Goal: Task Accomplishment & Management: Use online tool/utility

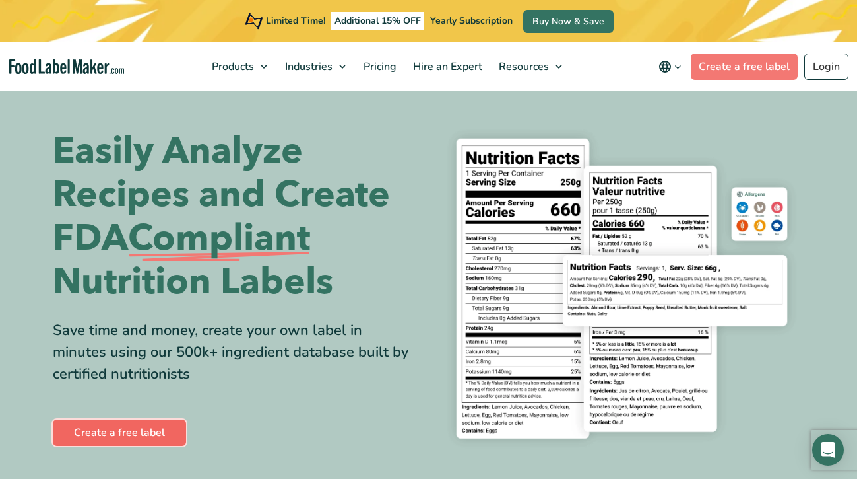
click at [114, 426] on link "Create a free label" at bounding box center [119, 432] width 133 height 26
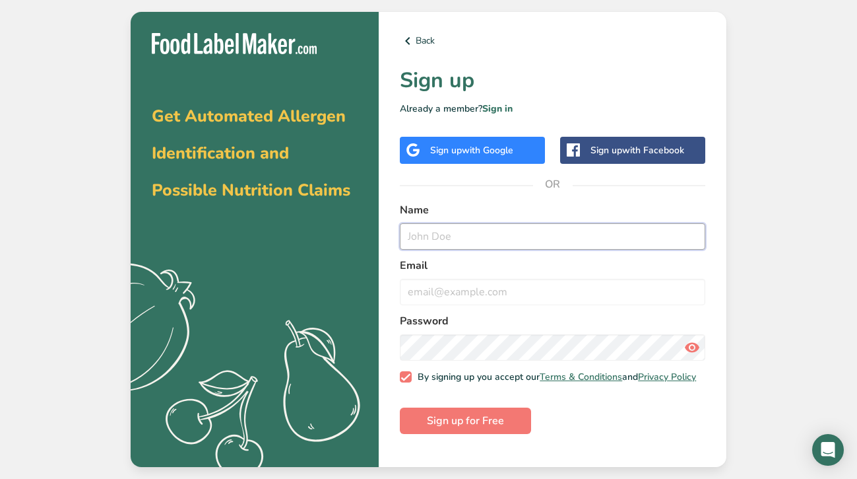
click at [449, 242] on input "text" at bounding box center [553, 236] width 306 height 26
click at [506, 144] on span "with Google" at bounding box center [487, 150] width 51 height 13
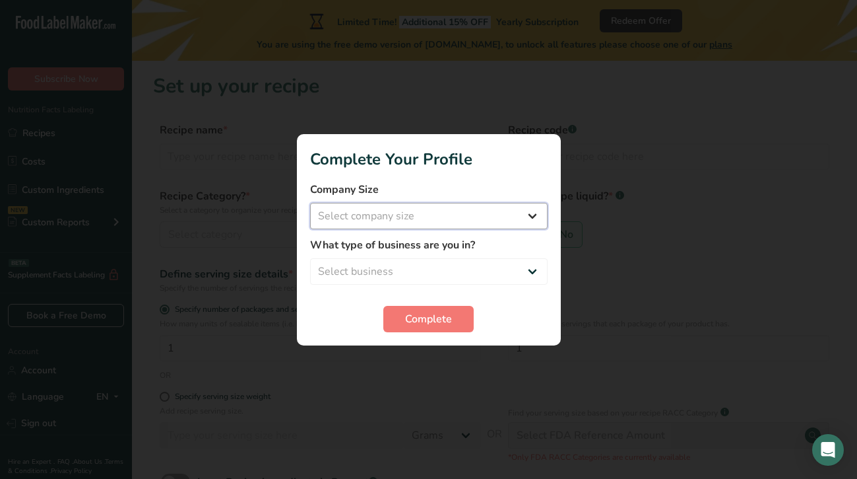
click at [537, 216] on select "Select company size Fewer than 10 Employees 10 to 50 Employees 51 to 500 Employ…" at bounding box center [429, 216] width 238 height 26
select select "1"
click at [527, 268] on select "Select business Packaged Food Manufacturer Restaurant & Cafe Bakery Meal Plans …" at bounding box center [429, 271] width 238 height 26
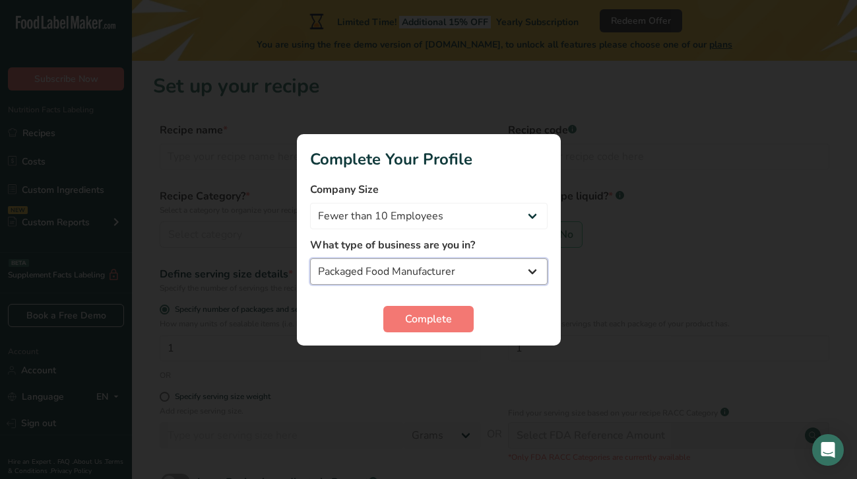
click at [539, 271] on select "Packaged Food Manufacturer Restaurant & Cafe Bakery Meal Plans & Catering Compa…" at bounding box center [429, 271] width 238 height 26
select select "8"
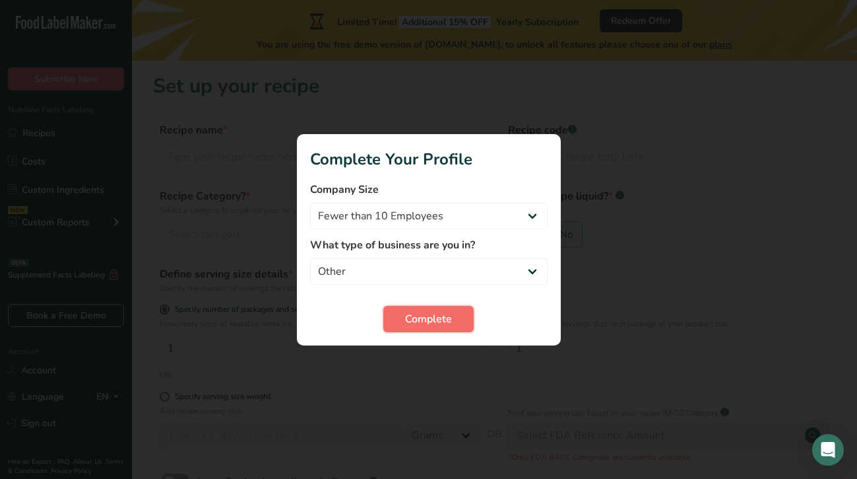
click at [440, 325] on span "Complete" at bounding box center [428, 319] width 47 height 16
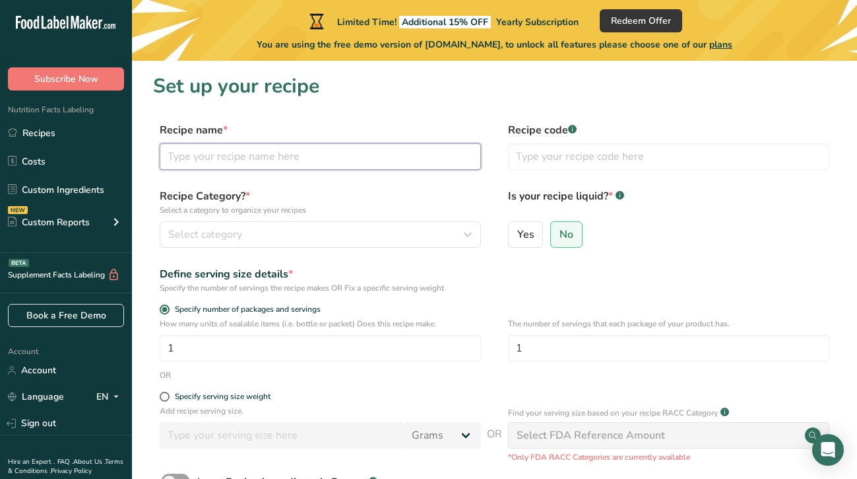
click at [236, 163] on input "text" at bounding box center [320, 156] width 321 height 26
type input "Bananarama"
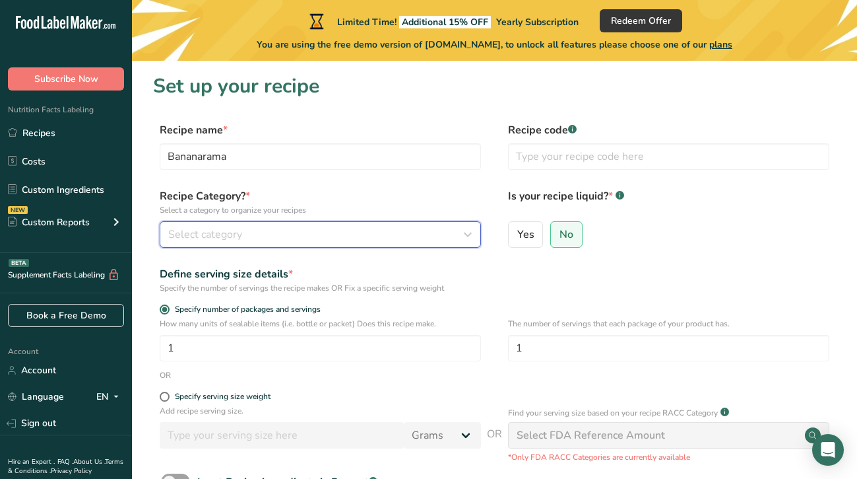
click at [311, 238] on div "Select category" at bounding box center [316, 234] width 296 height 16
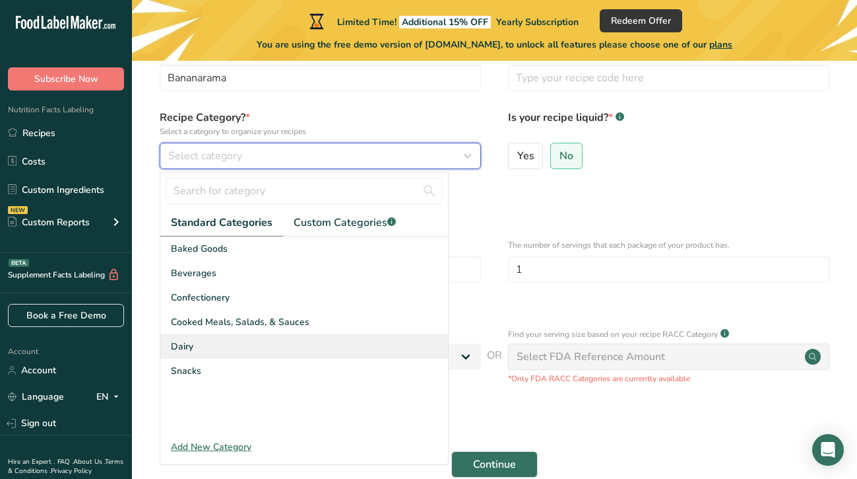
scroll to position [80, 0]
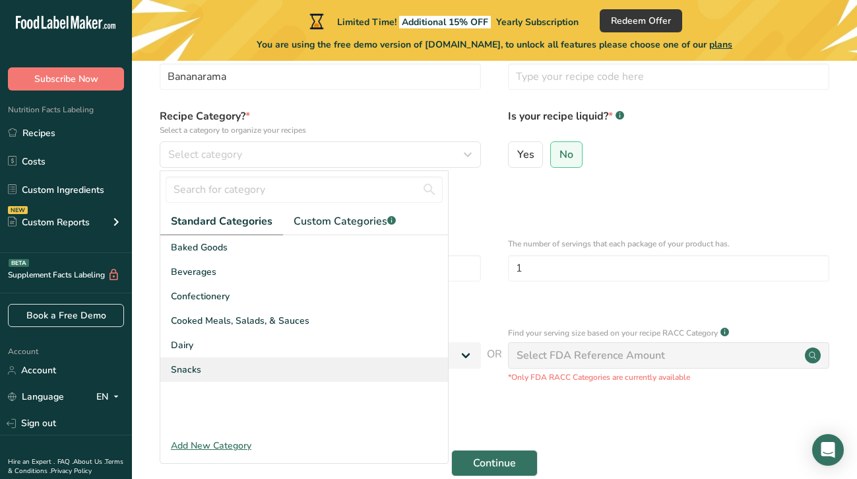
click at [220, 366] on div "Snacks" at bounding box center [304, 369] width 288 height 24
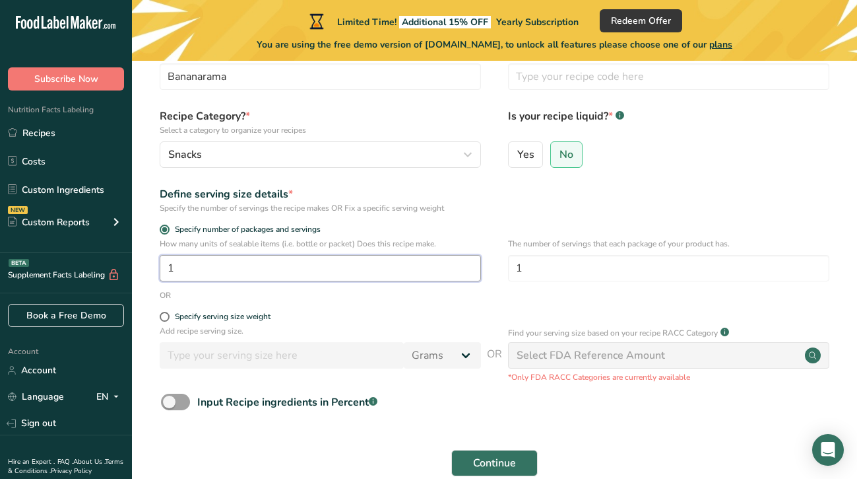
click at [234, 279] on input "1" at bounding box center [320, 268] width 321 height 26
drag, startPoint x: 215, startPoint y: 273, endPoint x: 142, endPoint y: 273, distance: 73.3
click at [142, 273] on section "Set up your recipe Recipe name * Bananarama Recipe code .a-a{fill:#347362;}.b-a…" at bounding box center [494, 243] width 725 height 524
type input "8"
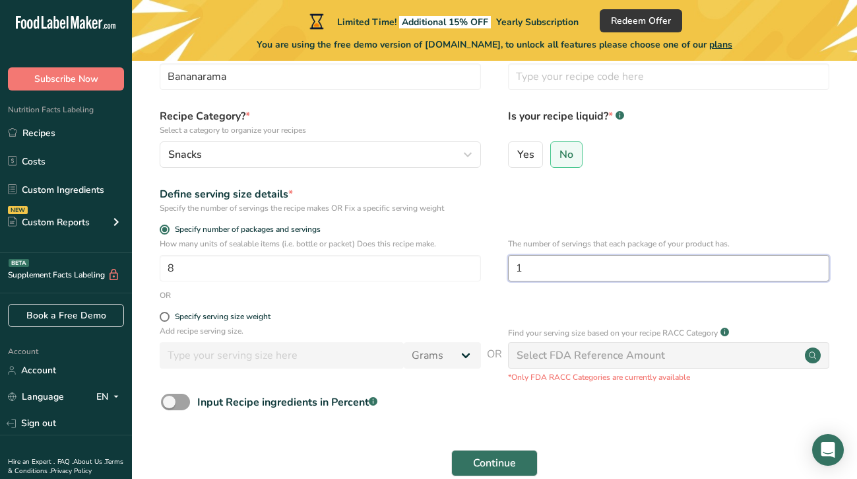
drag, startPoint x: 532, startPoint y: 269, endPoint x: 510, endPoint y: 269, distance: 21.8
click at [510, 269] on input "1" at bounding box center [668, 268] width 321 height 26
type input "4"
click at [164, 317] on span at bounding box center [165, 317] width 10 height 10
click at [164, 317] on input "Specify serving size weight" at bounding box center [164, 316] width 9 height 9
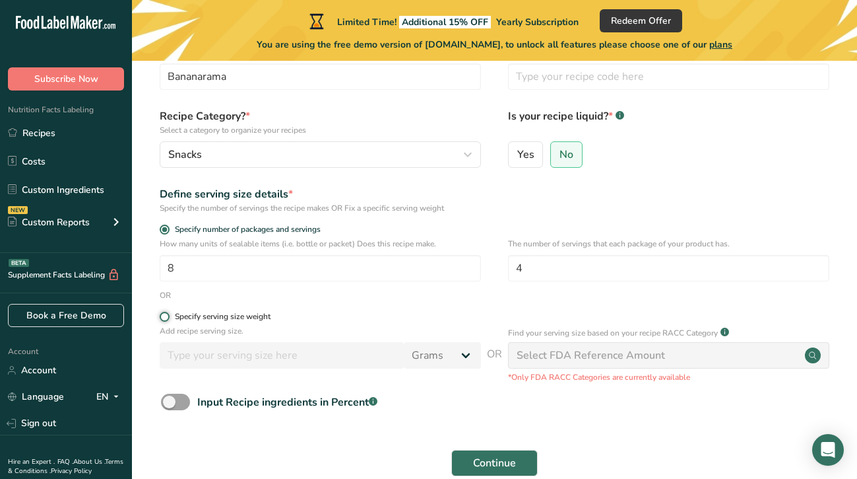
radio input "true"
radio input "false"
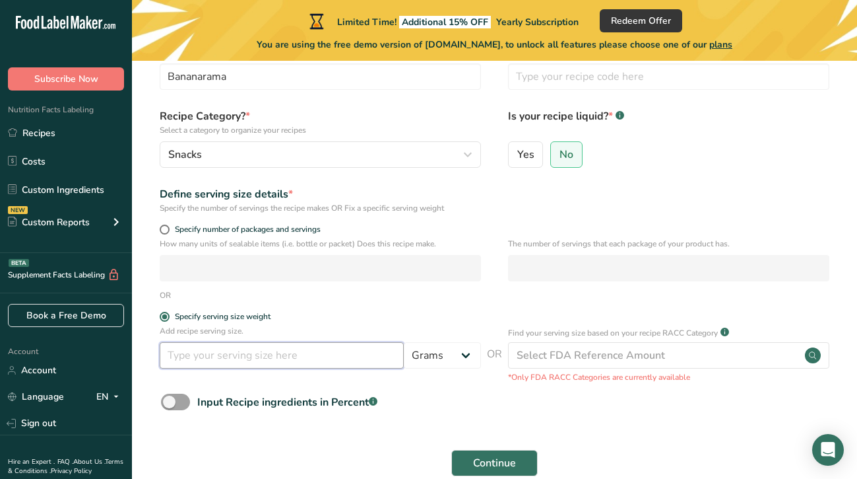
click at [219, 360] on input "number" at bounding box center [282, 355] width 244 height 26
type input "14"
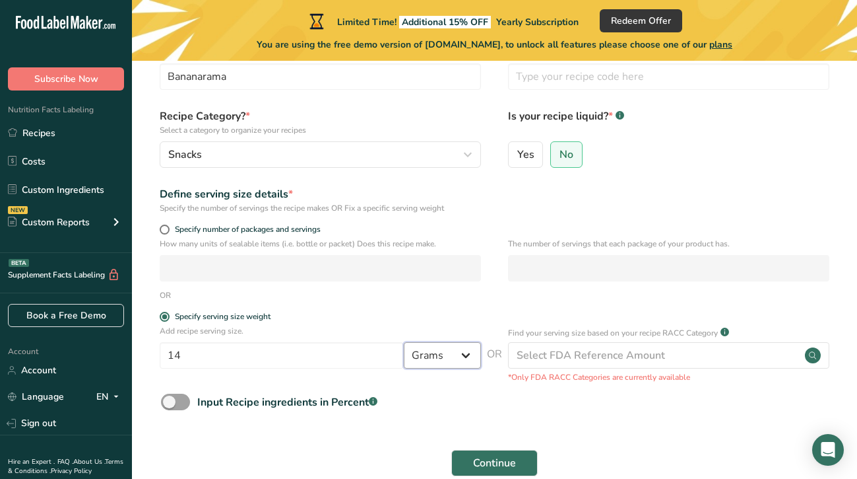
click at [469, 352] on select "Grams kg mg mcg lb oz l mL fl oz tbsp tsp cup qt gallon" at bounding box center [442, 355] width 77 height 26
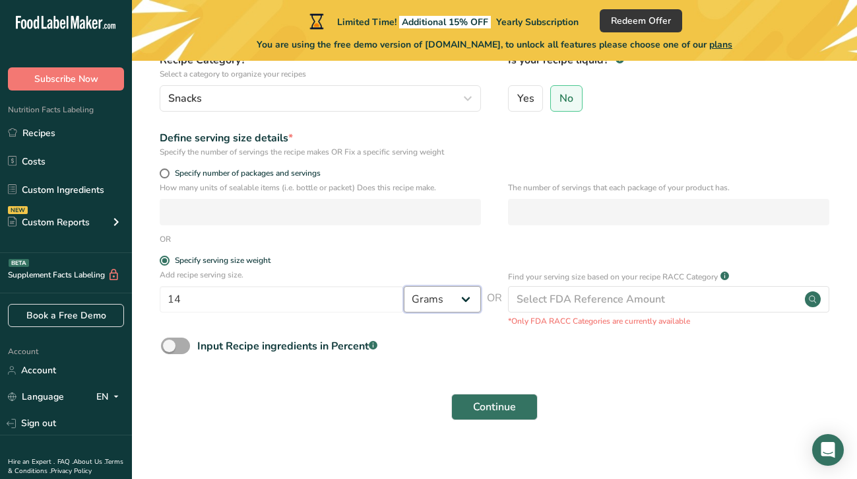
scroll to position [149, 0]
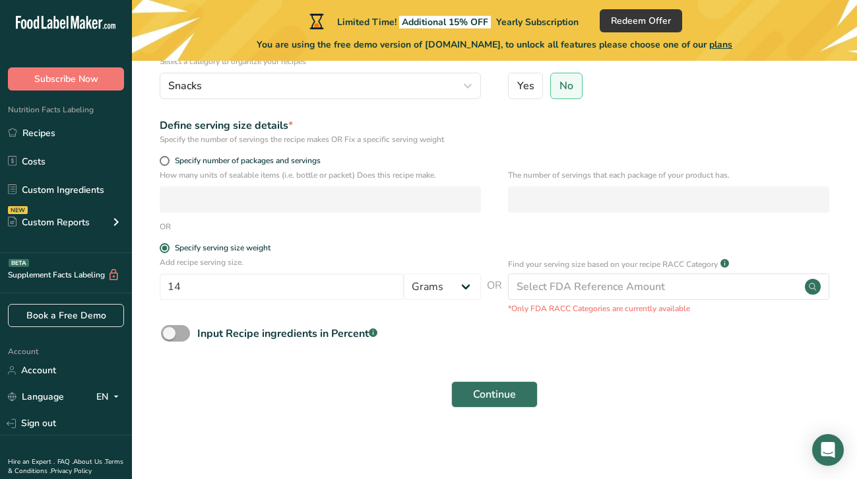
click at [172, 331] on span at bounding box center [175, 333] width 29 height 17
click at [170, 331] on input "Input Recipe ingredients in Percent .a-a{fill:#347362;}.b-a{fill:#fff;}" at bounding box center [165, 333] width 9 height 9
checkbox input "true"
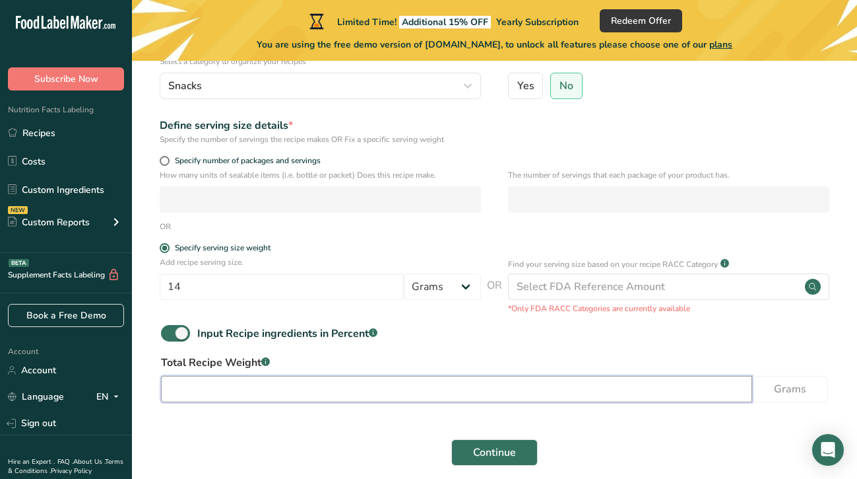
click at [400, 387] on input "number" at bounding box center [456, 389] width 591 height 26
type input "4"
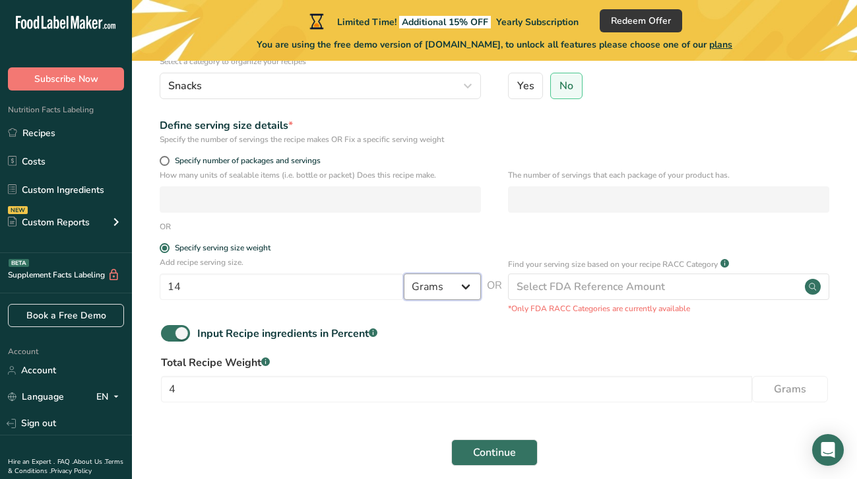
click at [473, 281] on select "Grams kg mg mcg lb oz l mL fl oz tbsp tsp cup qt gallon" at bounding box center [442, 286] width 77 height 26
select select "5"
drag, startPoint x: 197, startPoint y: 289, endPoint x: 144, endPoint y: 289, distance: 53.5
click at [144, 289] on section "Set up your recipe Recipe name * Bananarama Recipe code .a-a{fill:#347362;}.b-a…" at bounding box center [494, 203] width 725 height 582
type input "1"
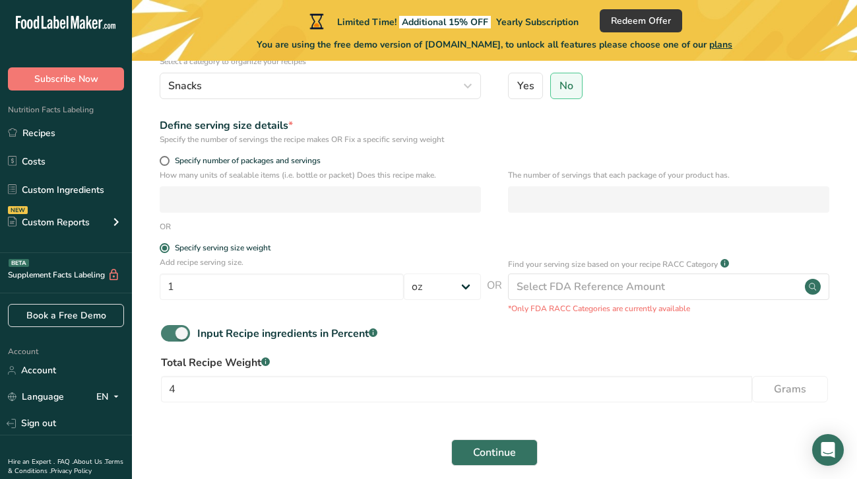
click at [180, 329] on span at bounding box center [175, 333] width 29 height 17
click at [170, 329] on input "Input Recipe ingredients in Percent .a-a{fill:#347362;}.b-a{fill:#fff;}" at bounding box center [165, 333] width 9 height 9
checkbox input "false"
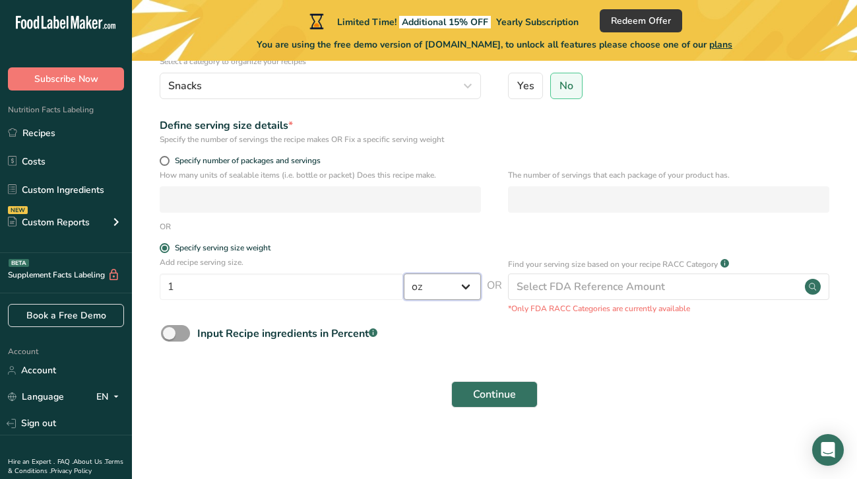
click at [467, 283] on select "Grams kg mg mcg lb oz l mL fl oz tbsp tsp cup qt gallon" at bounding box center [442, 286] width 77 height 26
select select "0"
click at [220, 289] on input "1" at bounding box center [282, 286] width 244 height 26
type input "14"
click at [493, 394] on span "Continue" at bounding box center [494, 394] width 43 height 16
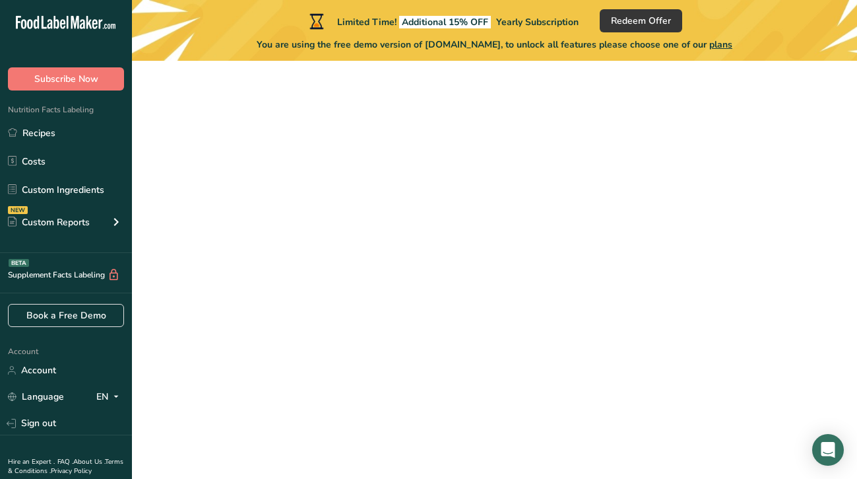
scroll to position [149, 0]
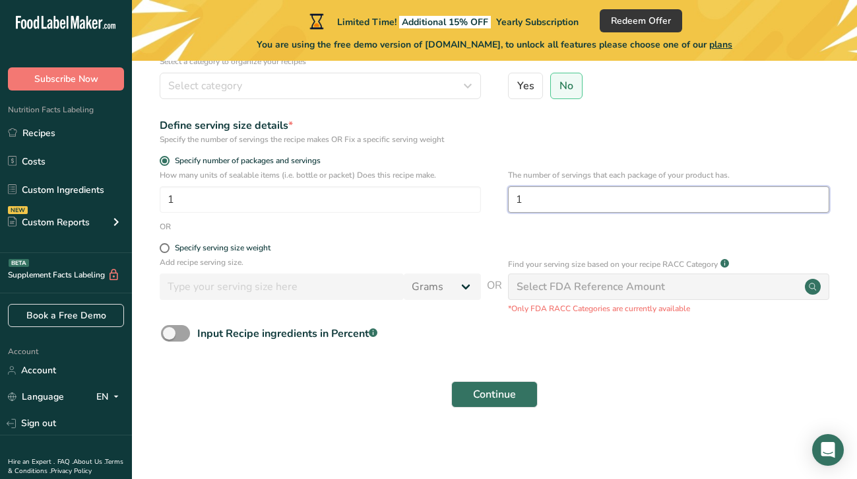
click at [540, 196] on input "1" at bounding box center [668, 199] width 321 height 26
type input "4"
click at [165, 247] on span at bounding box center [165, 248] width 10 height 10
click at [165, 247] on input "Specify serving size weight" at bounding box center [164, 248] width 9 height 9
radio input "true"
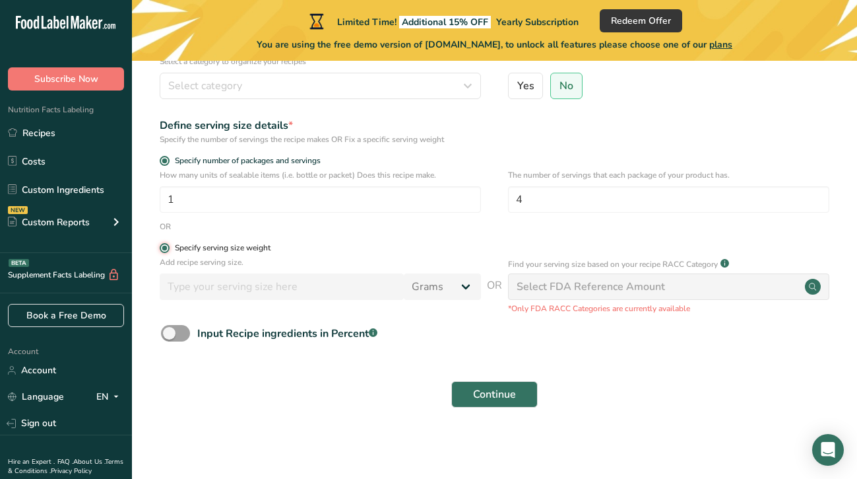
radio input "false"
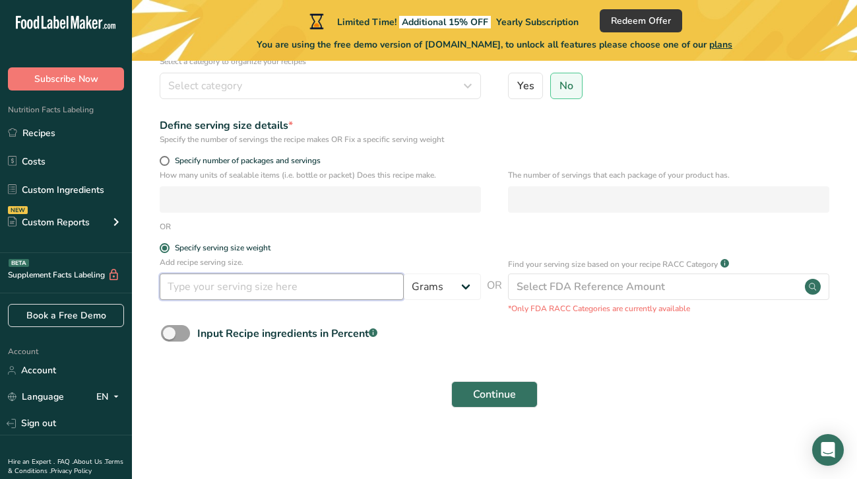
click at [261, 288] on input "number" at bounding box center [282, 286] width 244 height 26
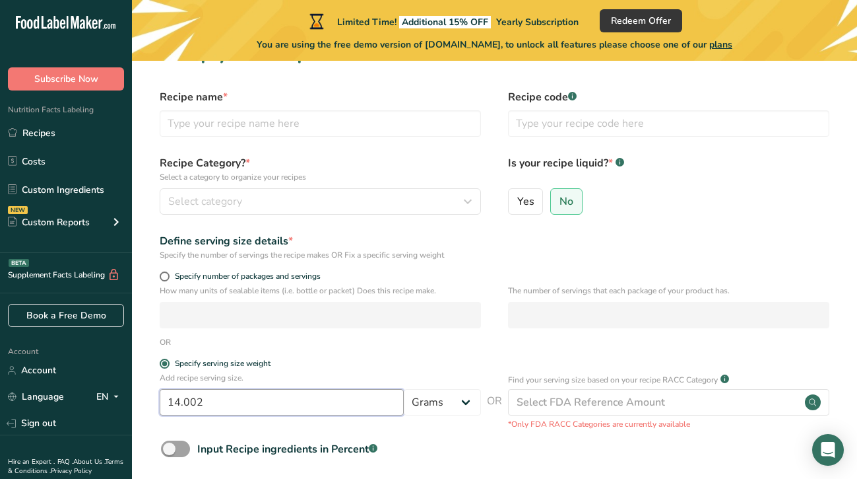
scroll to position [0, 0]
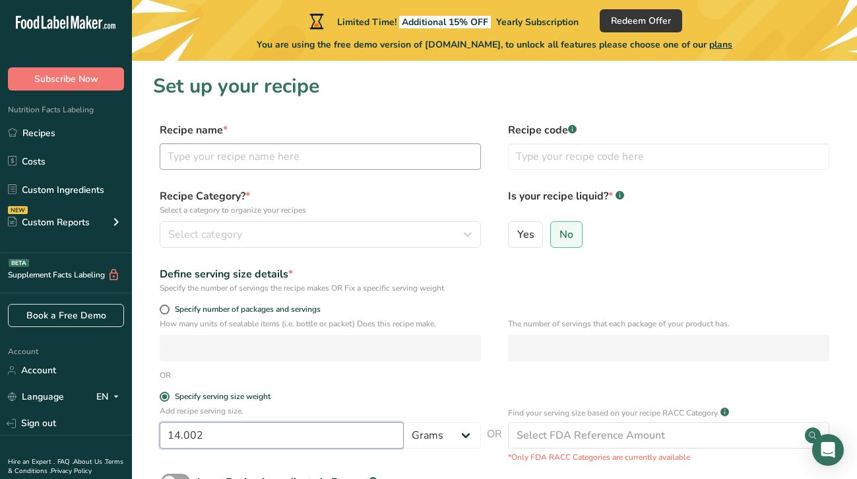
type input "14.002"
click at [295, 157] on input "text" at bounding box center [320, 156] width 321 height 26
type input "Bananarama"
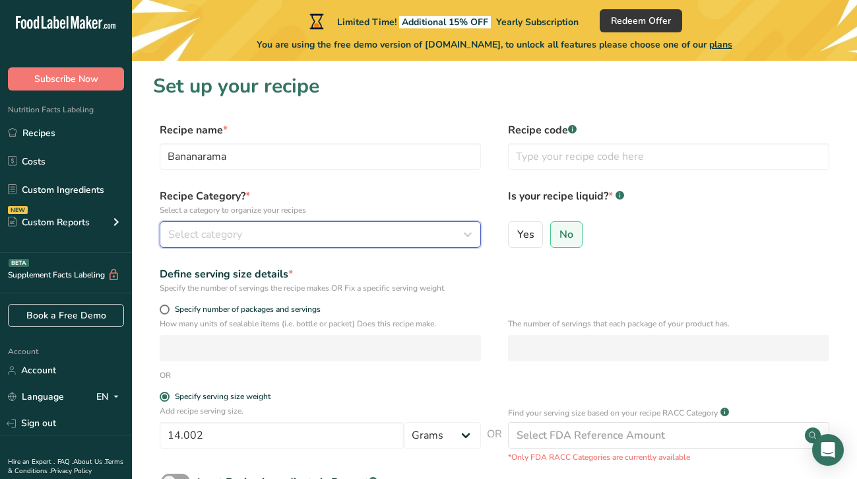
click at [288, 228] on div "Select category" at bounding box center [316, 234] width 296 height 16
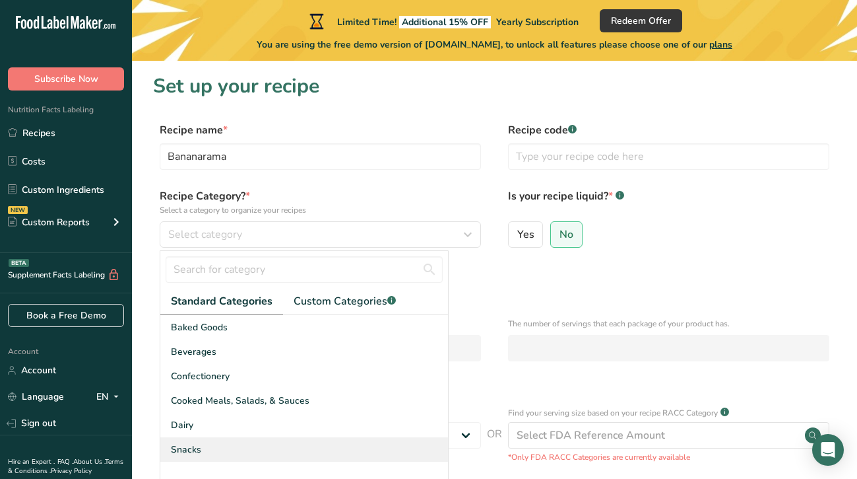
click at [215, 443] on div "Snacks" at bounding box center [304, 449] width 288 height 24
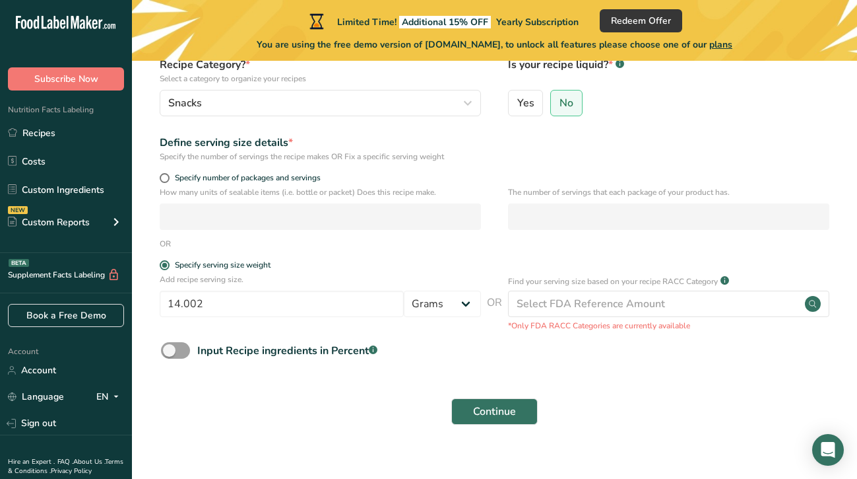
scroll to position [149, 0]
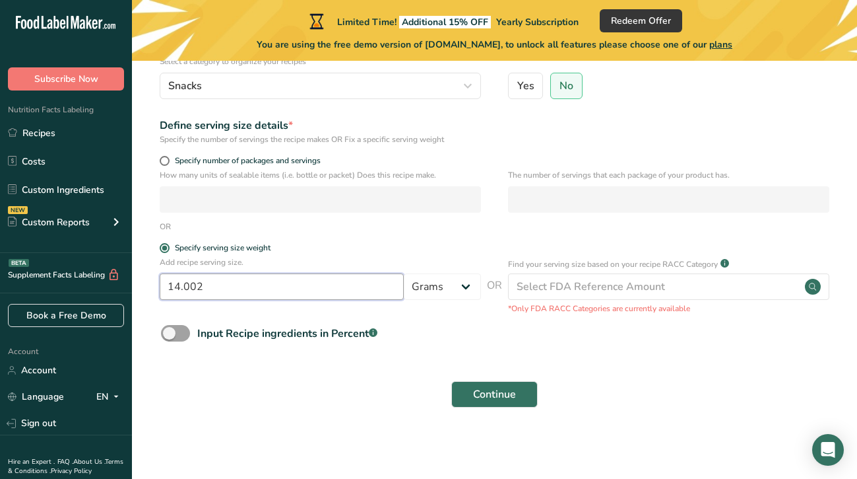
click at [239, 295] on input "14.002" at bounding box center [282, 286] width 244 height 26
type input "1"
type input "14"
click at [512, 397] on span "Continue" at bounding box center [494, 394] width 43 height 16
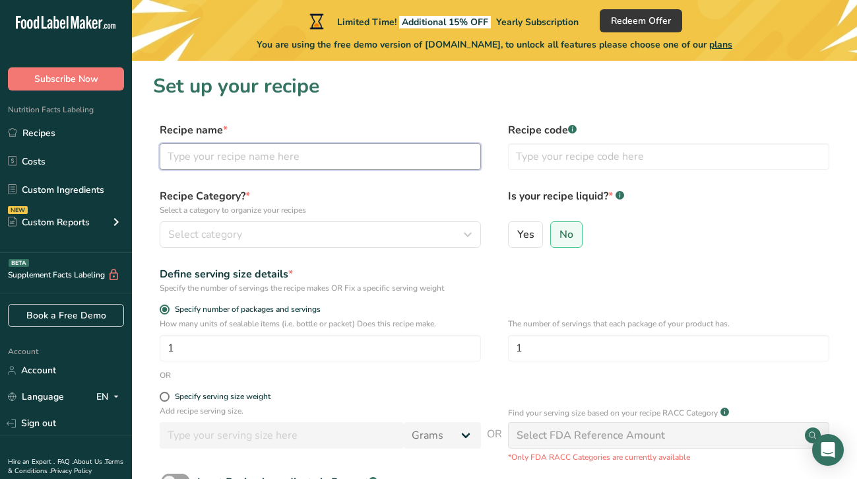
click at [315, 154] on input "text" at bounding box center [320, 156] width 321 height 26
type input "Bananarama"
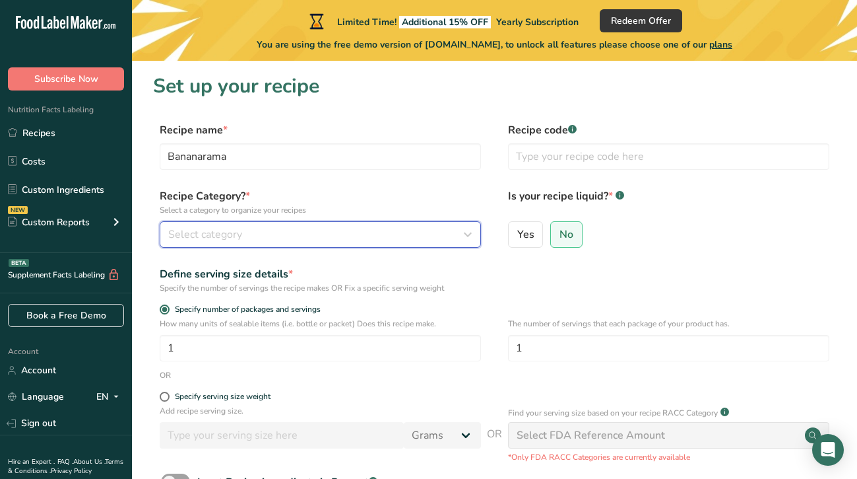
click at [286, 242] on button "Select category" at bounding box center [320, 234] width 321 height 26
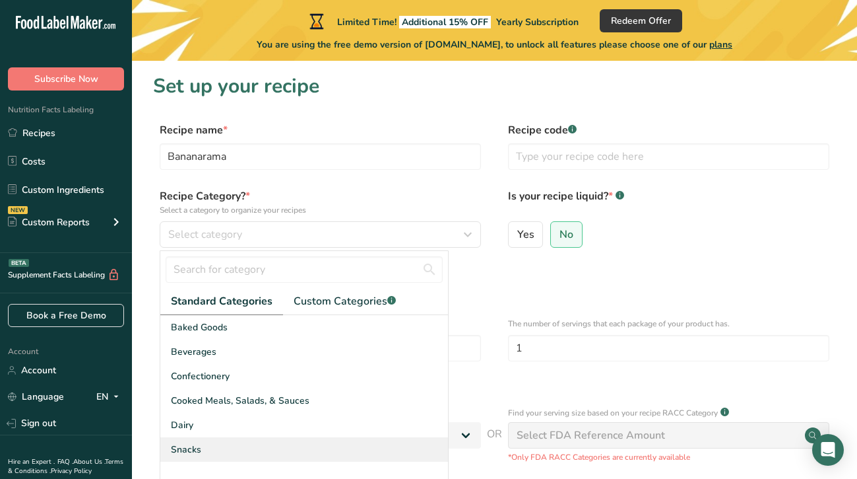
click at [257, 443] on div "Snacks" at bounding box center [304, 449] width 288 height 24
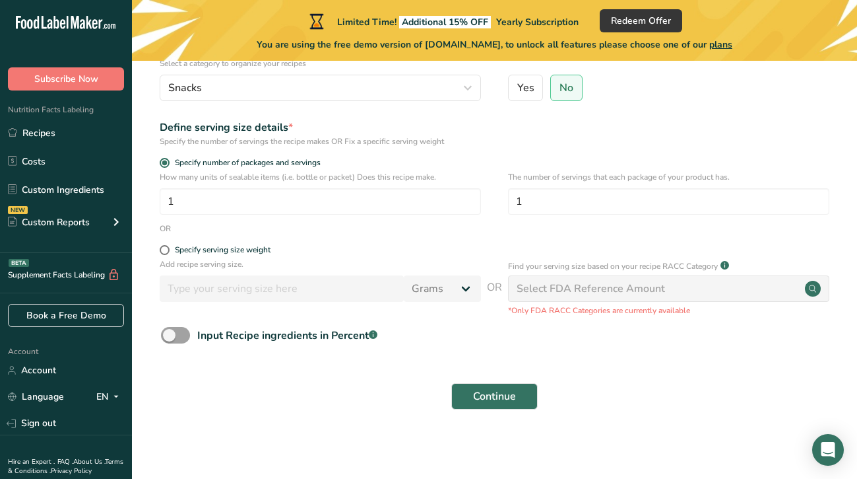
scroll to position [149, 0]
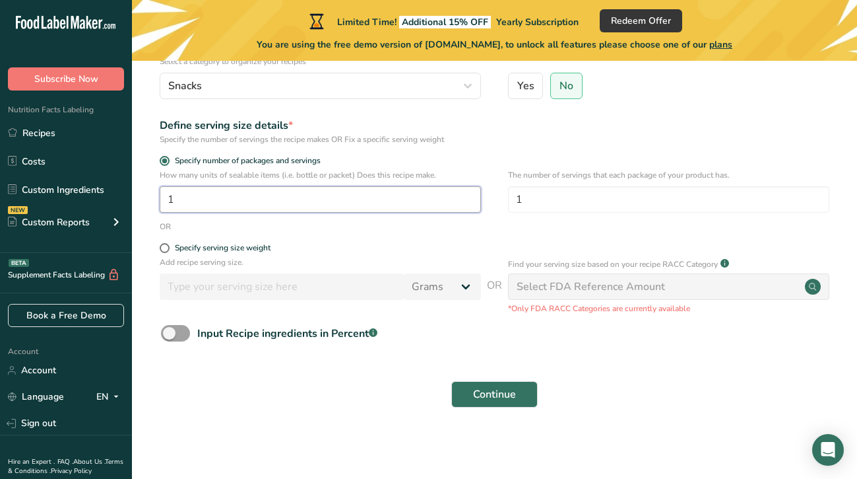
click at [201, 194] on input "1" at bounding box center [320, 199] width 321 height 26
type input "14"
click at [490, 393] on span "Continue" at bounding box center [494, 394] width 43 height 16
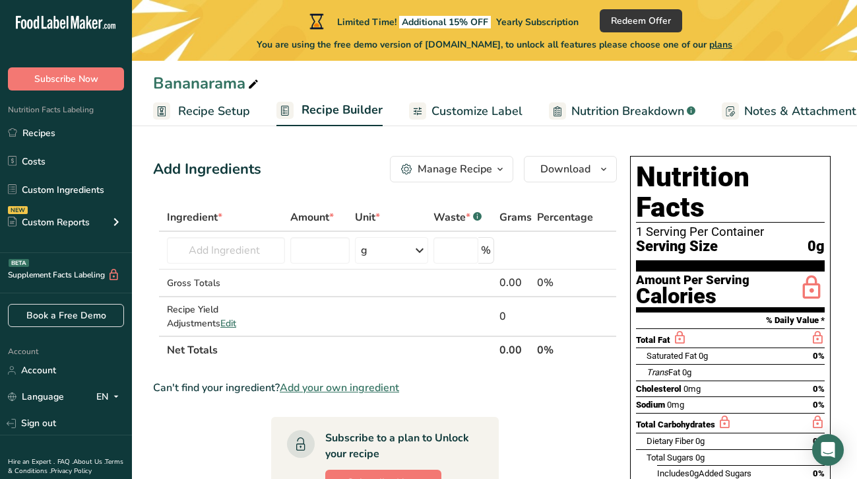
click at [215, 108] on span "Recipe Setup" at bounding box center [214, 111] width 72 height 18
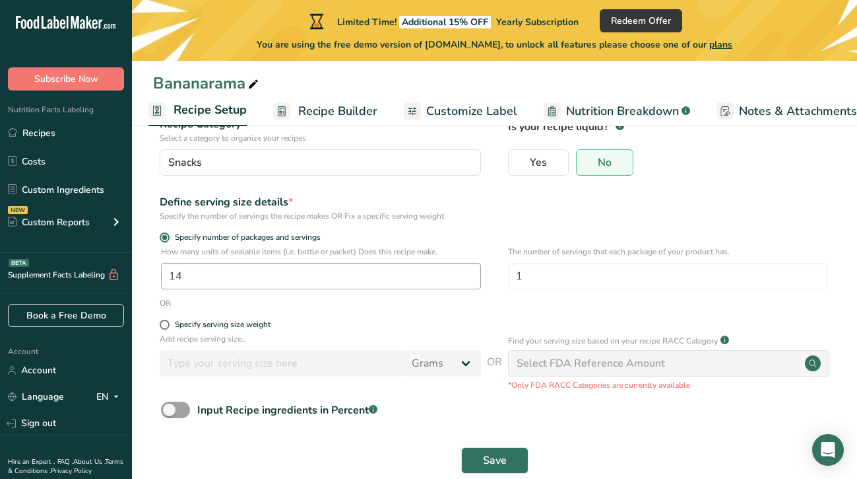
scroll to position [129, 0]
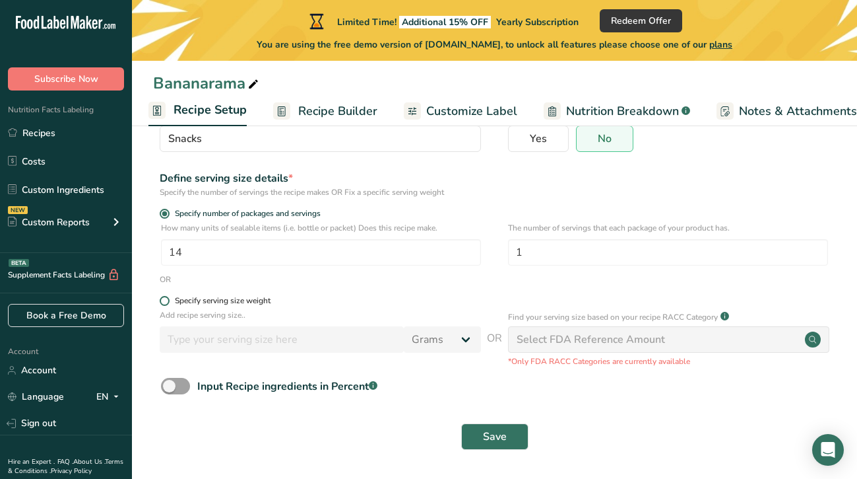
click at [166, 297] on span at bounding box center [165, 301] width 10 height 10
click at [166, 297] on input "Specify serving size weight" at bounding box center [164, 300] width 9 height 9
radio input "true"
radio input "false"
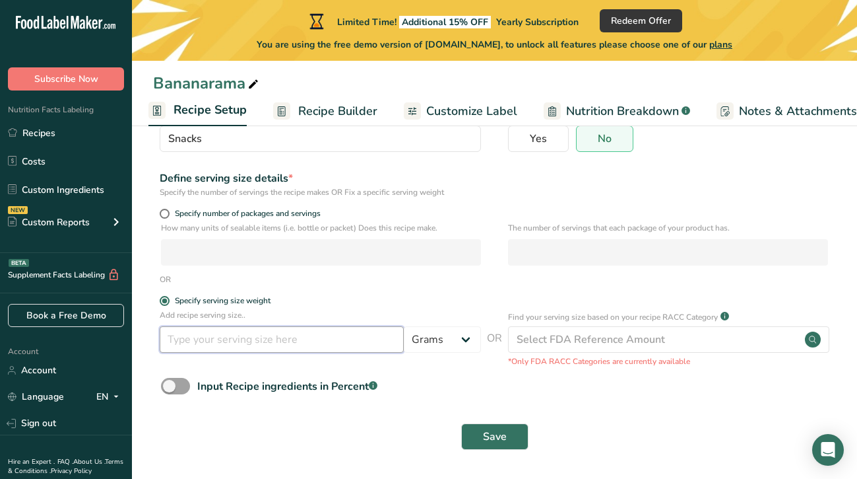
click at [233, 343] on input "number" at bounding box center [282, 339] width 244 height 26
click at [469, 336] on select "Grams kg mg mcg lb oz l mL fl oz tbsp tsp cup qt gallon" at bounding box center [442, 339] width 77 height 26
drag, startPoint x: 222, startPoint y: 342, endPoint x: 156, endPoint y: 331, distance: 66.8
click at [156, 331] on div "Add recipe serving size.. 22 Grams kg mg mcg lb oz l mL fl oz tbsp tsp cup qt g…" at bounding box center [494, 338] width 683 height 58
type input "14"
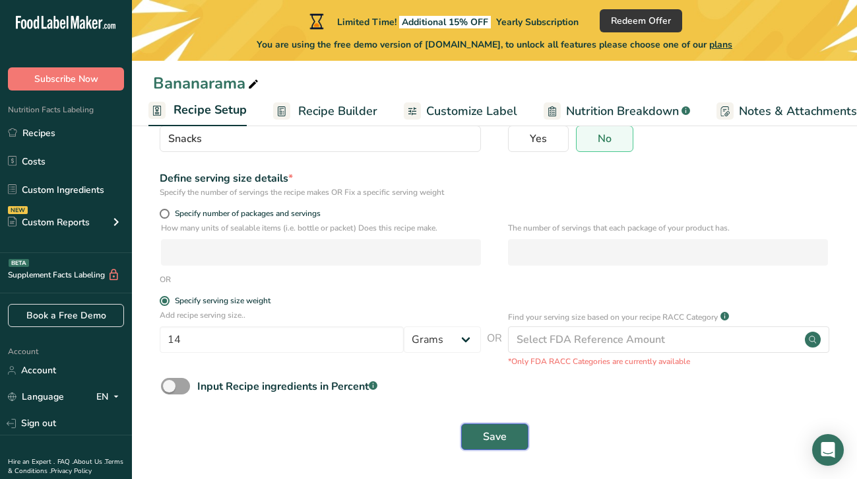
click at [510, 442] on button "Save" at bounding box center [494, 436] width 67 height 26
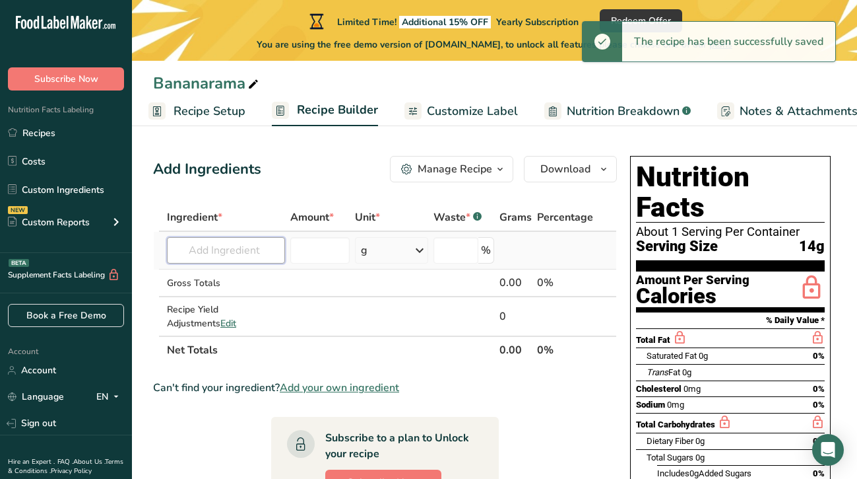
click at [222, 249] on input "text" at bounding box center [226, 250] width 118 height 26
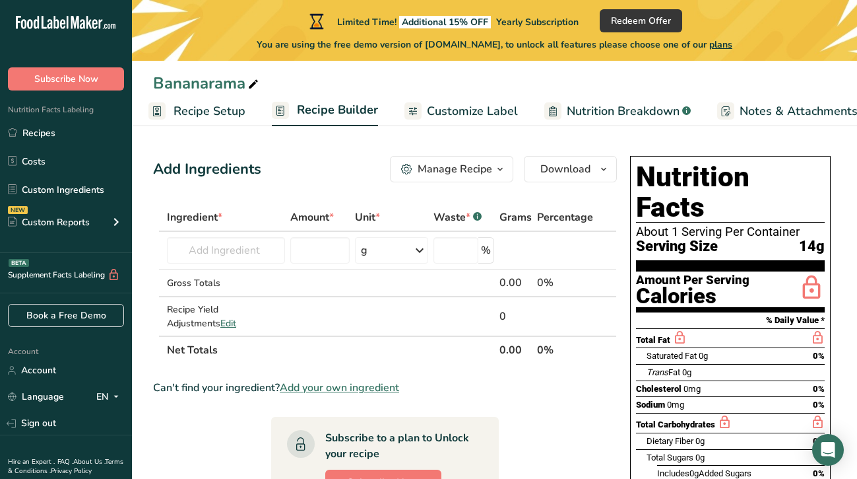
click at [492, 114] on span "Customize Label" at bounding box center [472, 111] width 91 height 18
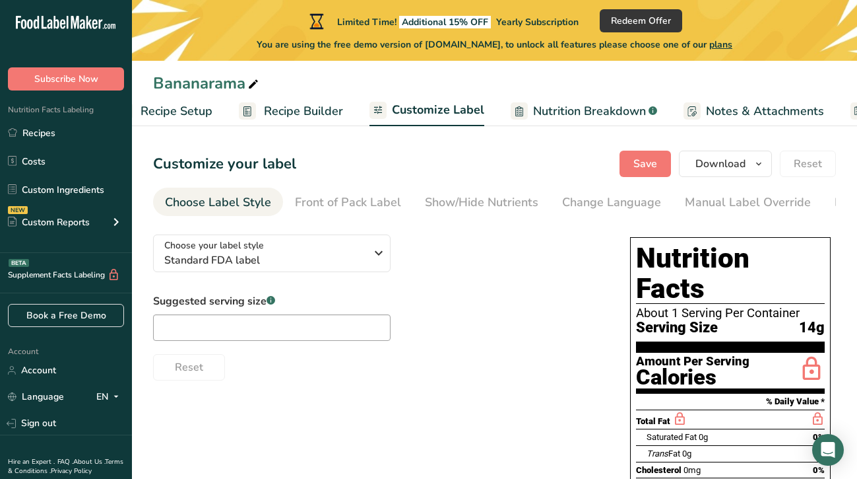
scroll to position [0, 158]
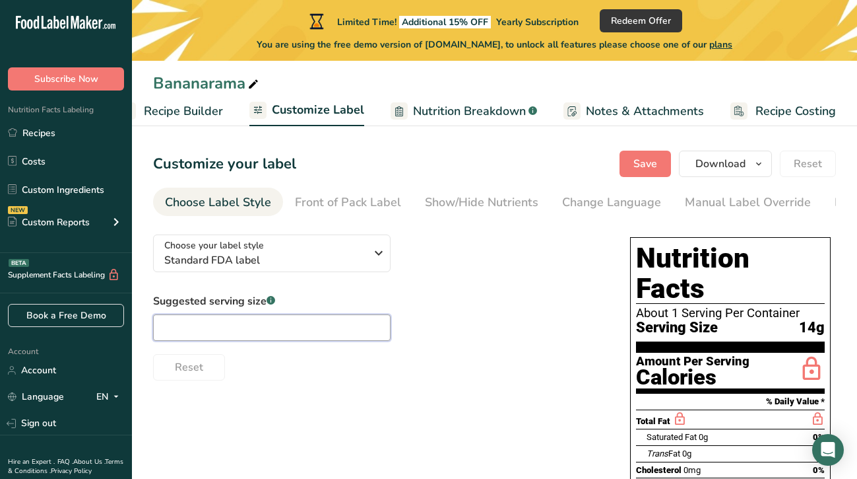
click at [331, 332] on input "text" at bounding box center [272, 327] width 238 height 26
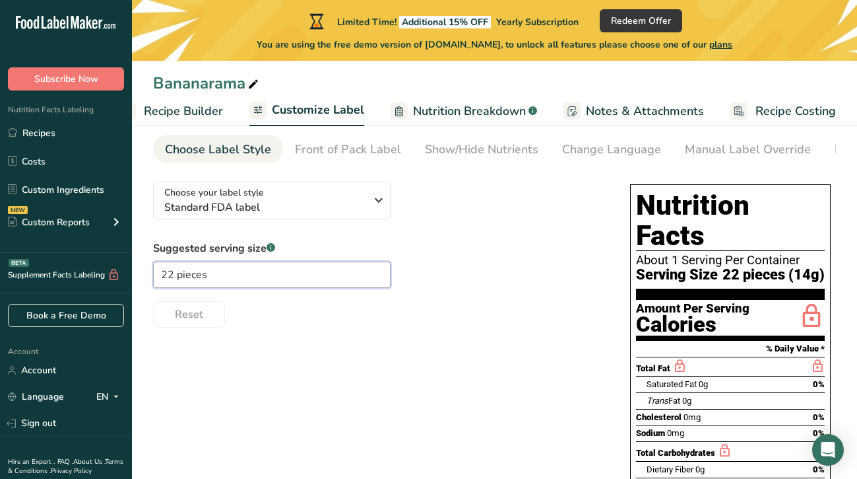
scroll to position [52, 0]
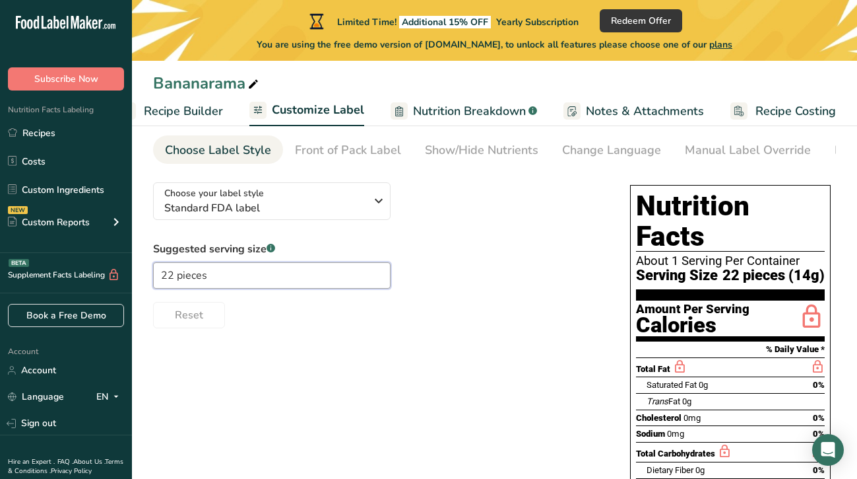
type input "22 pieces"
click at [484, 117] on span "Nutrition Breakdown" at bounding box center [469, 111] width 113 height 18
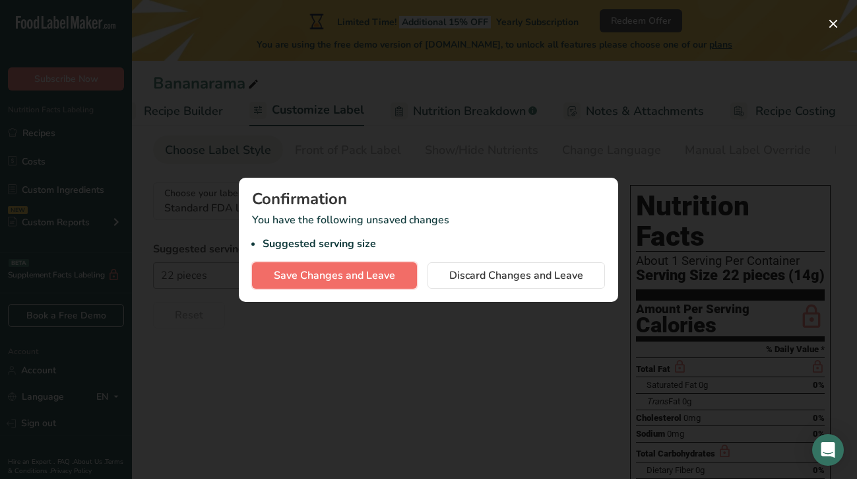
click at [350, 276] on span "Save Changes and Leave" at bounding box center [334, 275] width 121 height 16
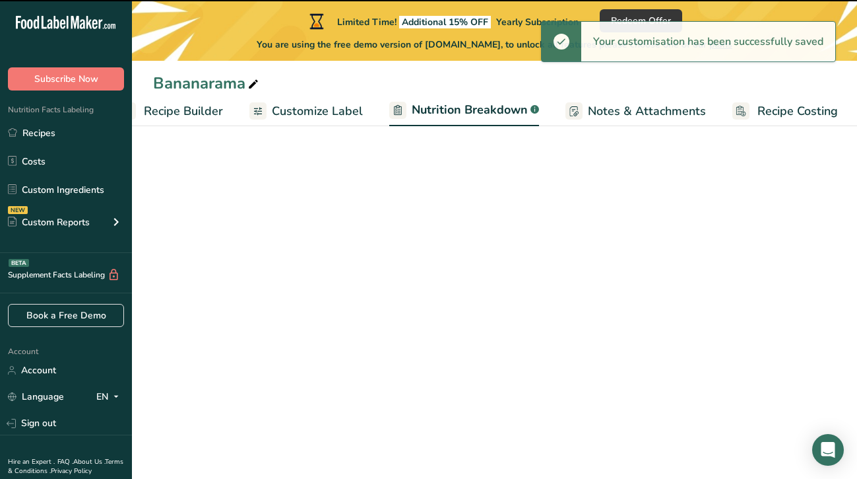
select select "Calories"
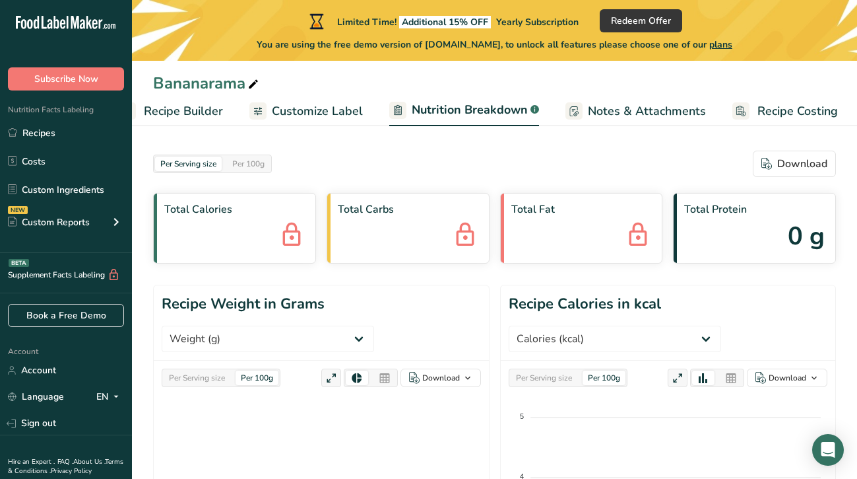
click at [321, 116] on span "Customize Label" at bounding box center [317, 111] width 91 height 18
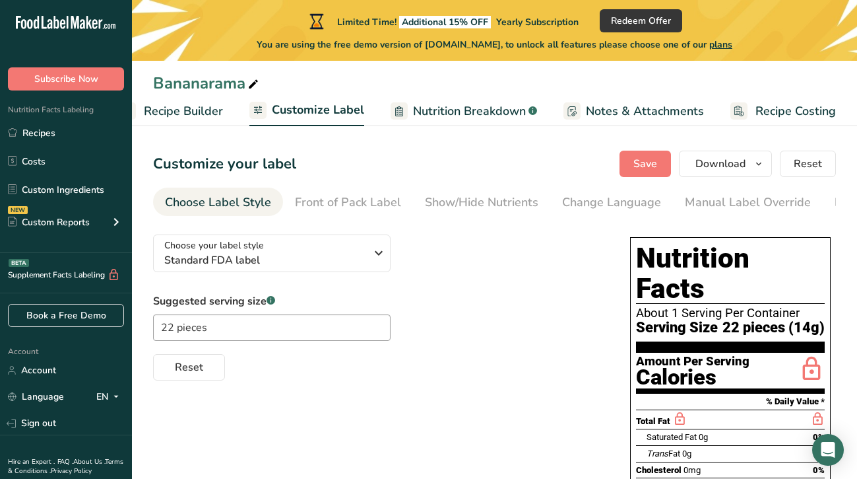
click at [193, 107] on span "Recipe Builder" at bounding box center [183, 111] width 79 height 18
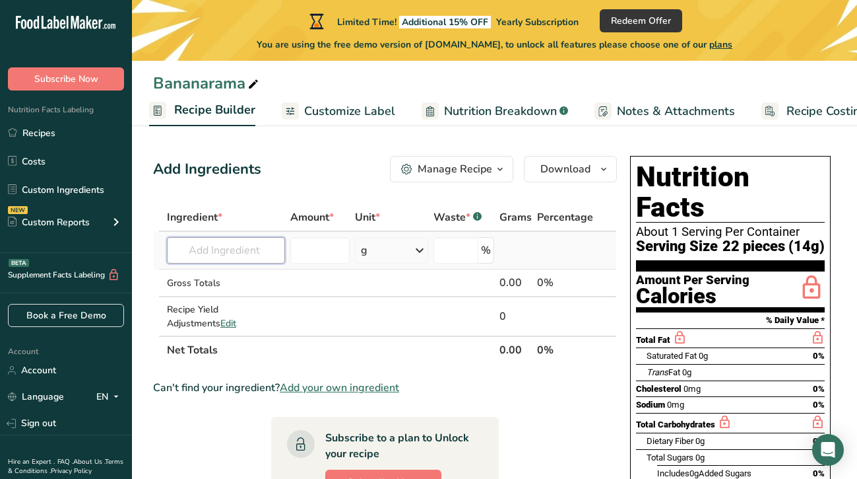
click at [210, 259] on input "text" at bounding box center [226, 250] width 118 height 26
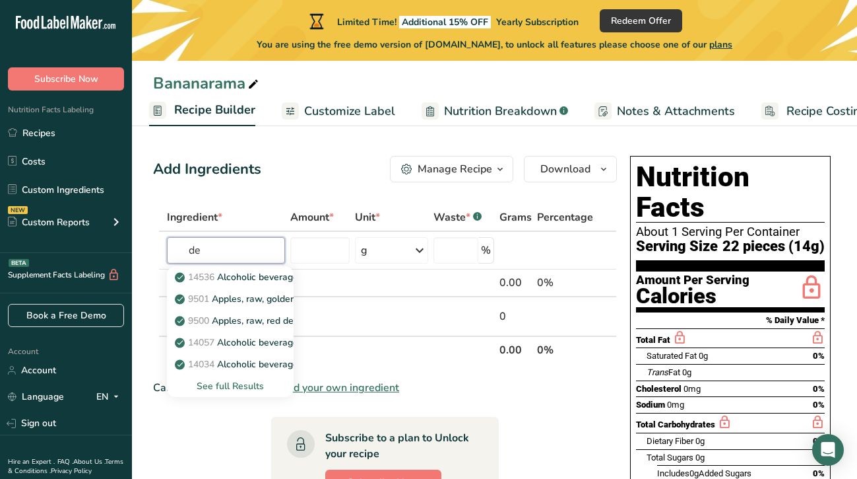
type input "de"
